Goal: Navigation & Orientation: Find specific page/section

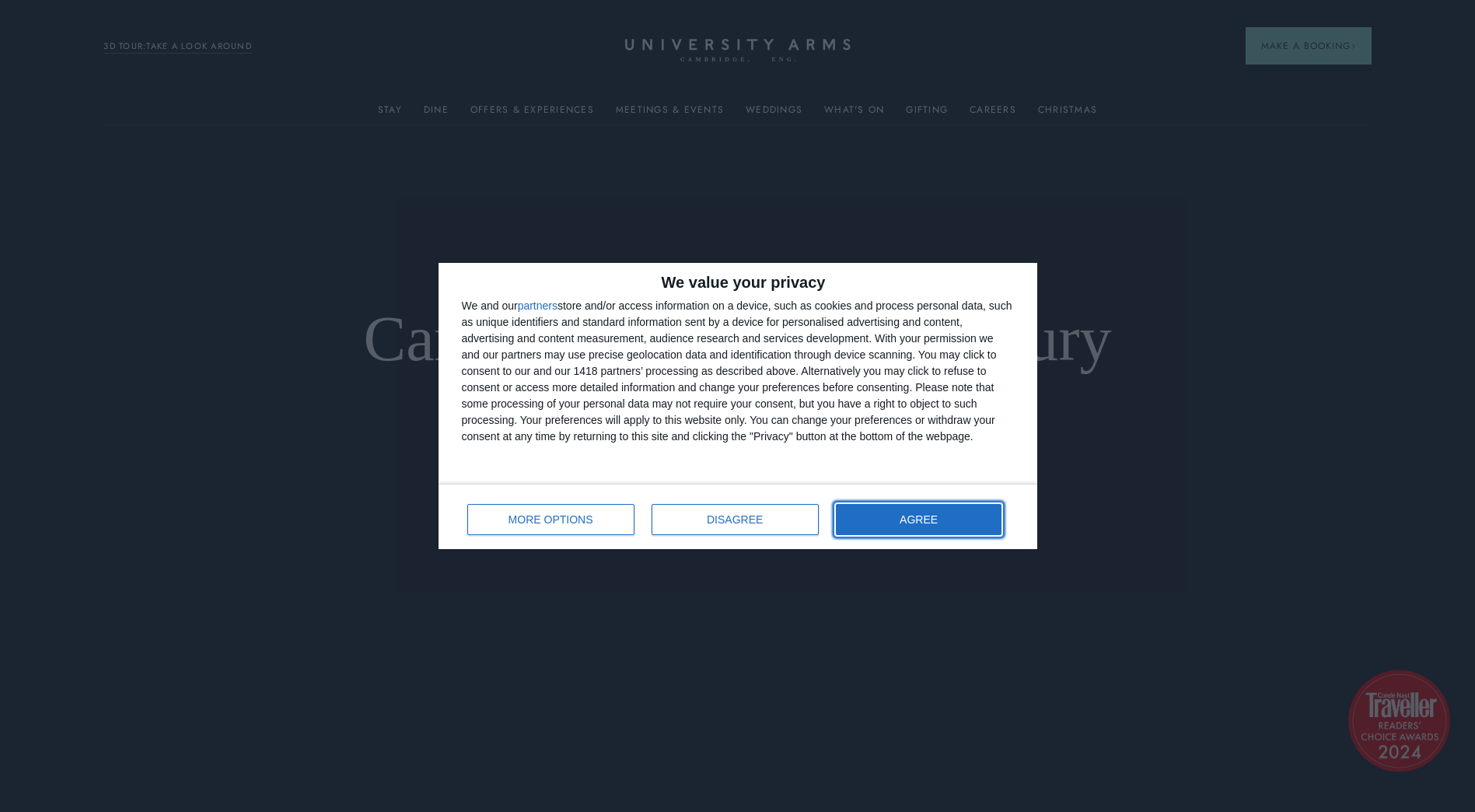
click at [894, 508] on button "AGREE" at bounding box center [919, 520] width 166 height 31
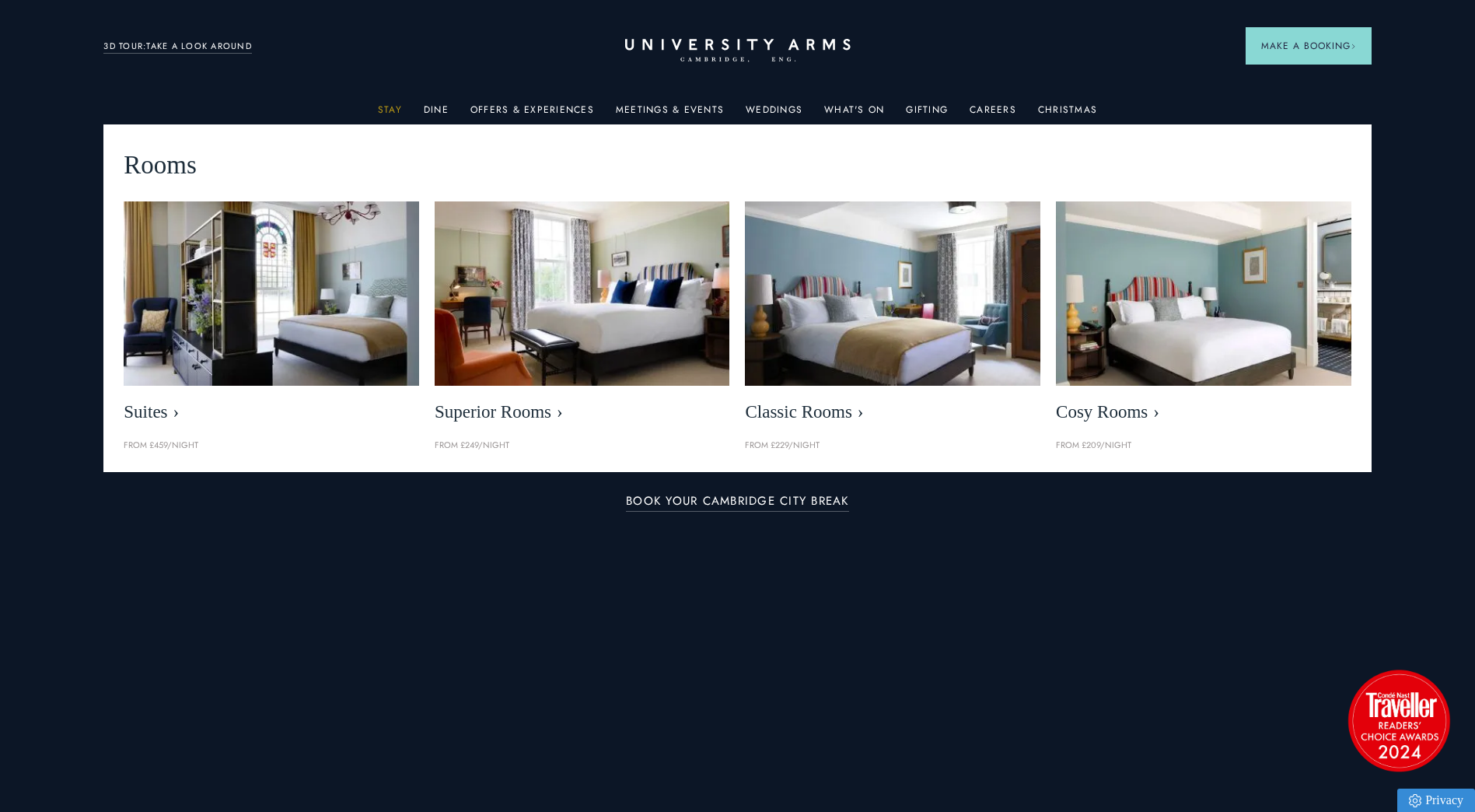
click at [397, 106] on link "Stay" at bounding box center [390, 115] width 24 height 21
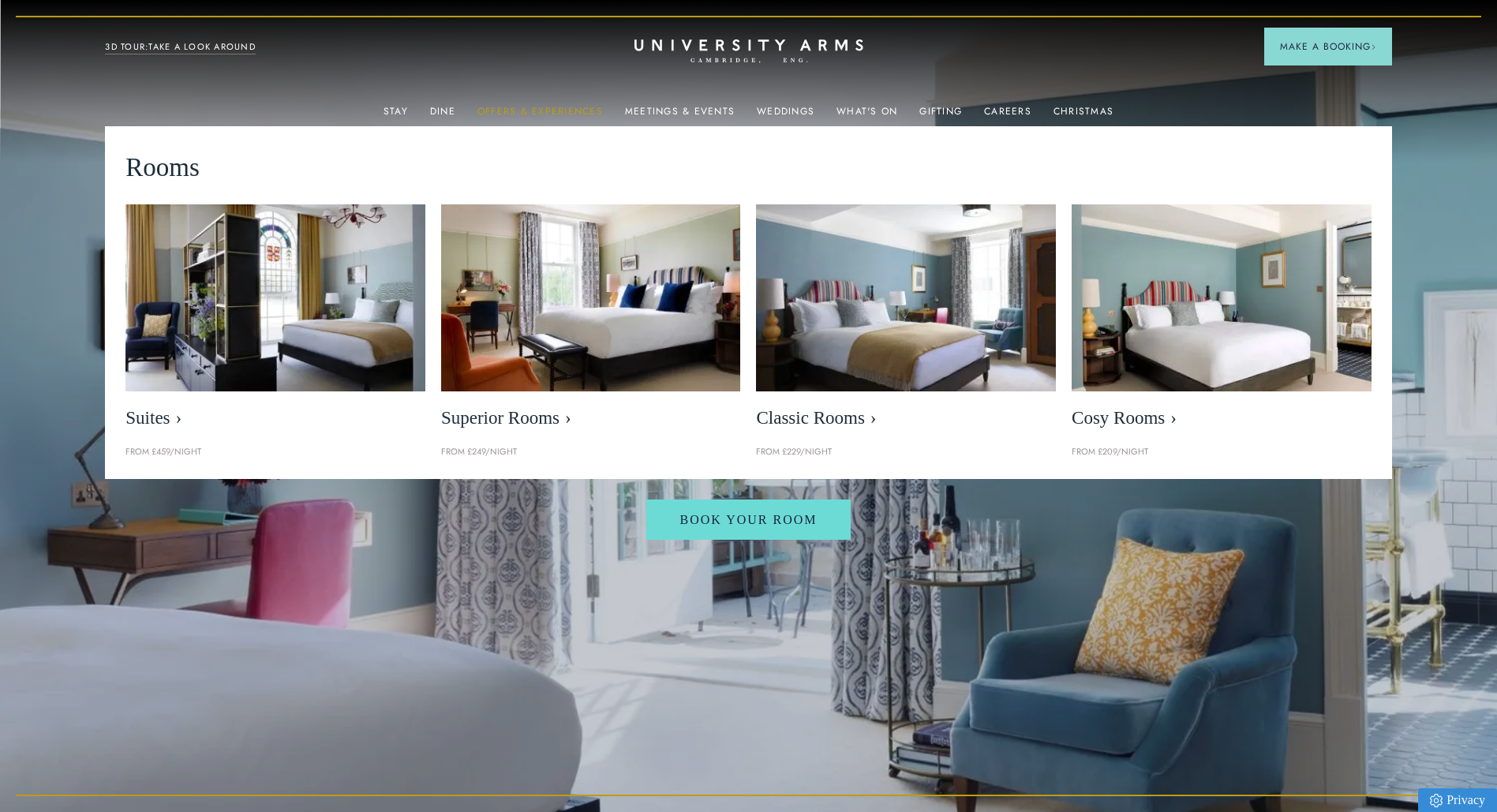
click at [564, 106] on link "Offers & Experiences" at bounding box center [540, 117] width 125 height 21
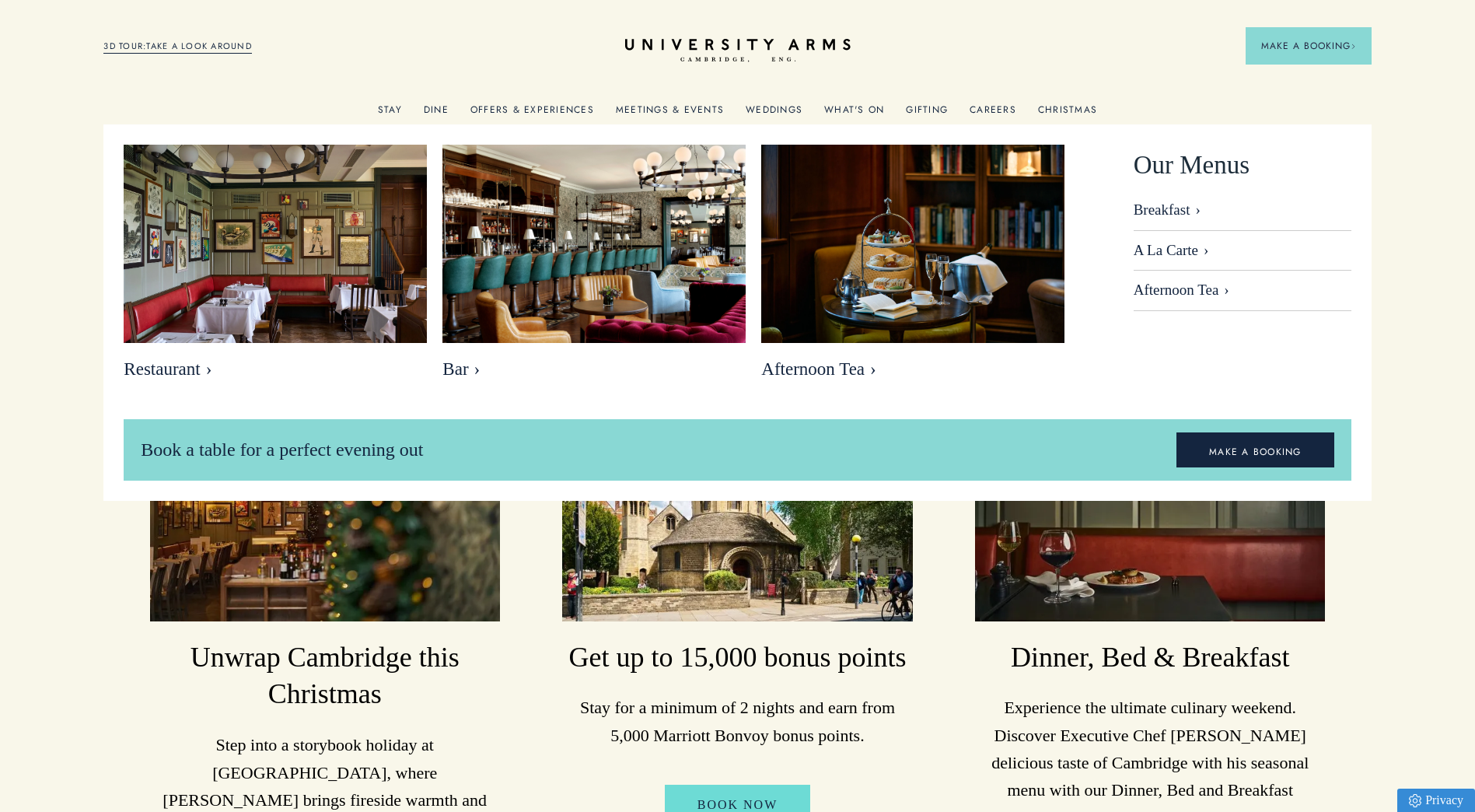
click at [447, 107] on link "Dine" at bounding box center [436, 115] width 25 height 21
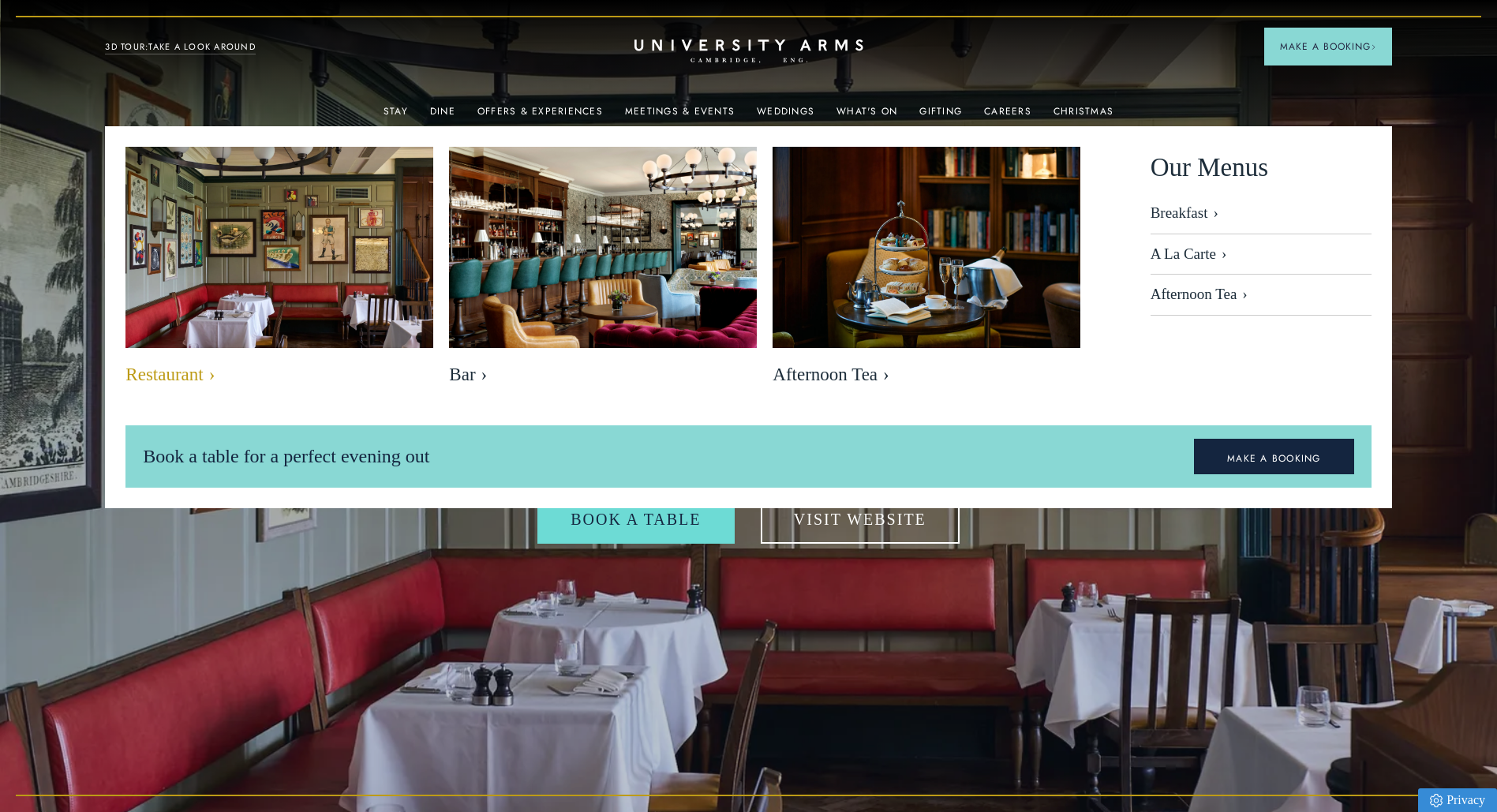
click at [360, 206] on img at bounding box center [279, 249] width 354 height 236
